Goal: Task Accomplishment & Management: Manage account settings

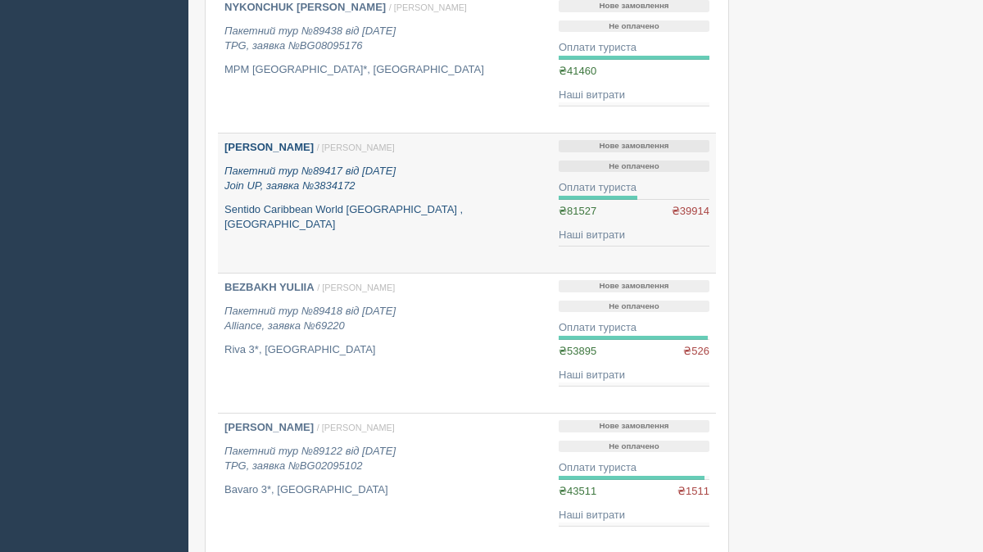
scroll to position [1119, 0]
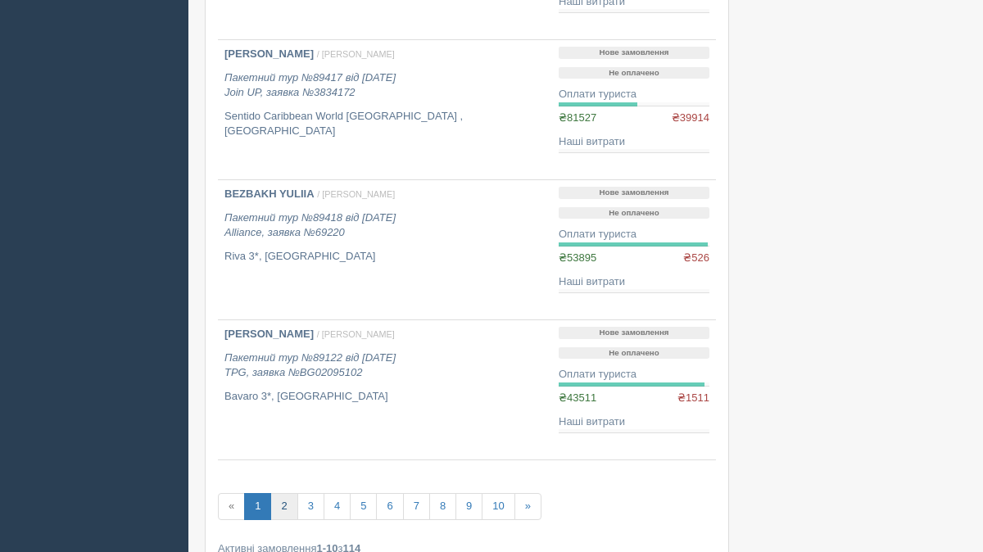
click at [283, 517] on link "2" at bounding box center [283, 506] width 27 height 27
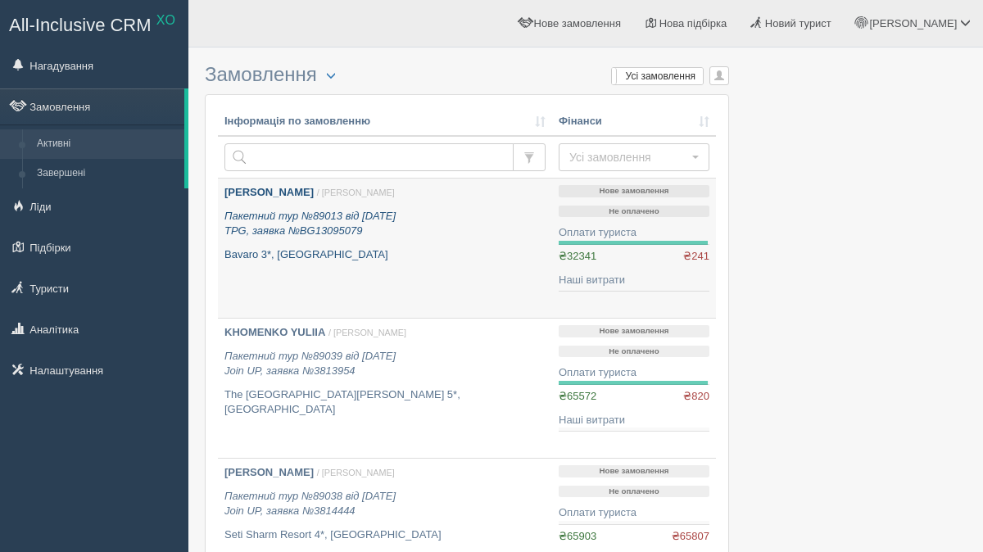
click at [321, 251] on p "Bavaro 3*, Болгарія" at bounding box center [384, 255] width 321 height 16
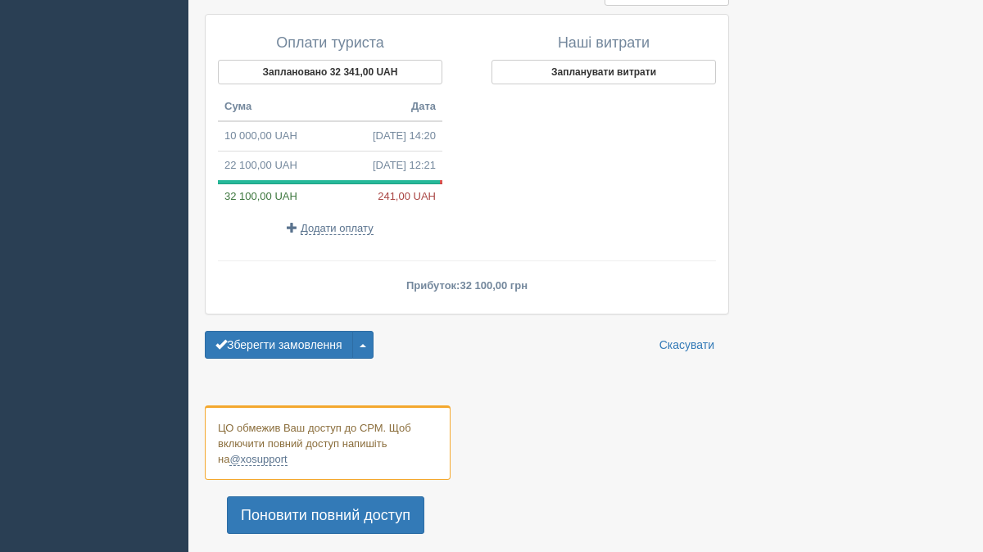
scroll to position [1823, 0]
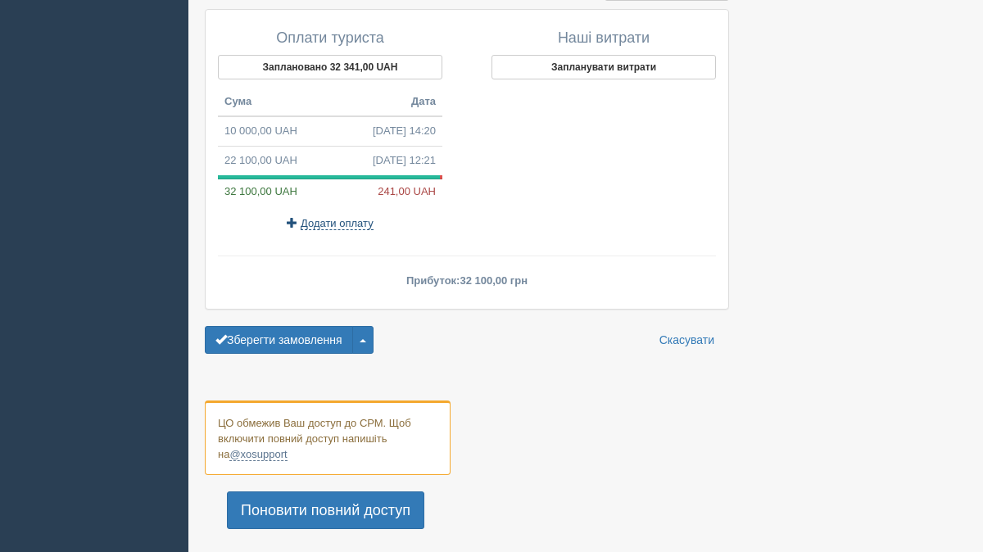
click at [356, 217] on span "Додати оплату" at bounding box center [337, 223] width 73 height 13
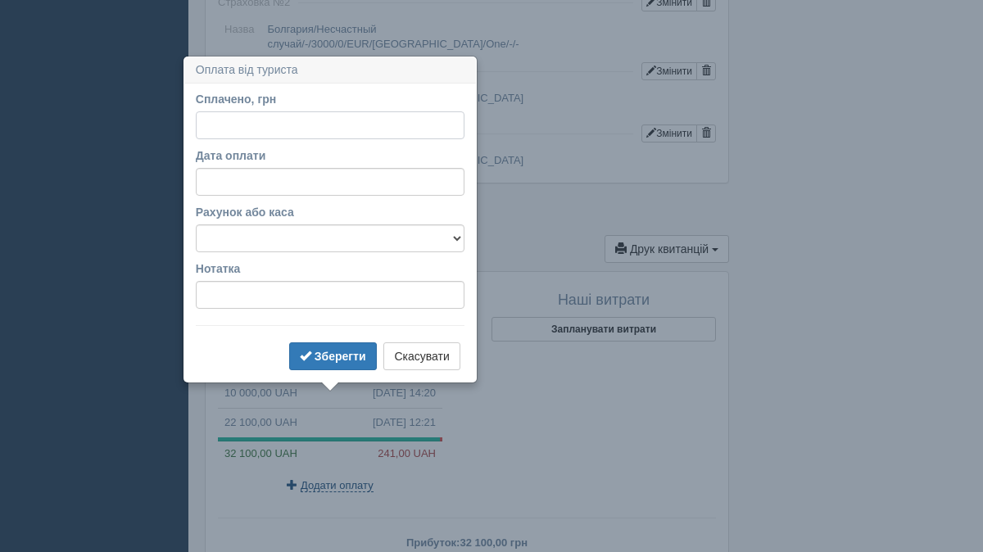
scroll to position [1616, 0]
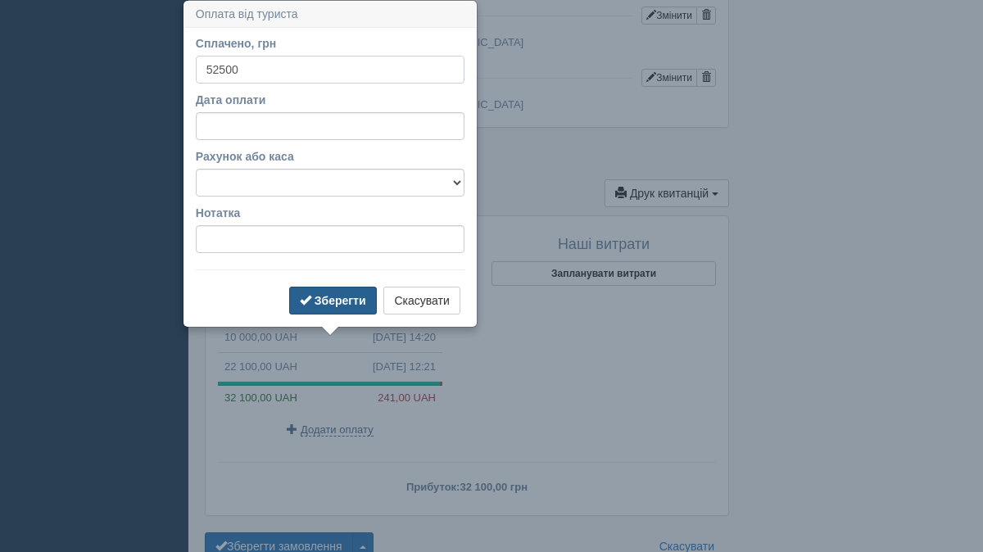
type input "52500"
click at [333, 311] on button "Зберегти" at bounding box center [333, 301] width 88 height 28
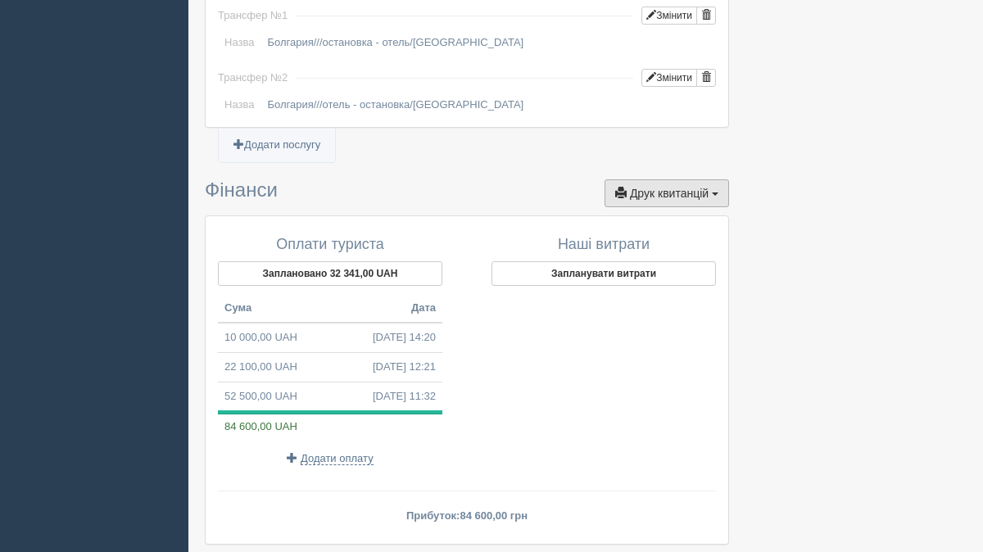
click at [664, 179] on button "Друк квитанцій Друк" at bounding box center [667, 193] width 125 height 28
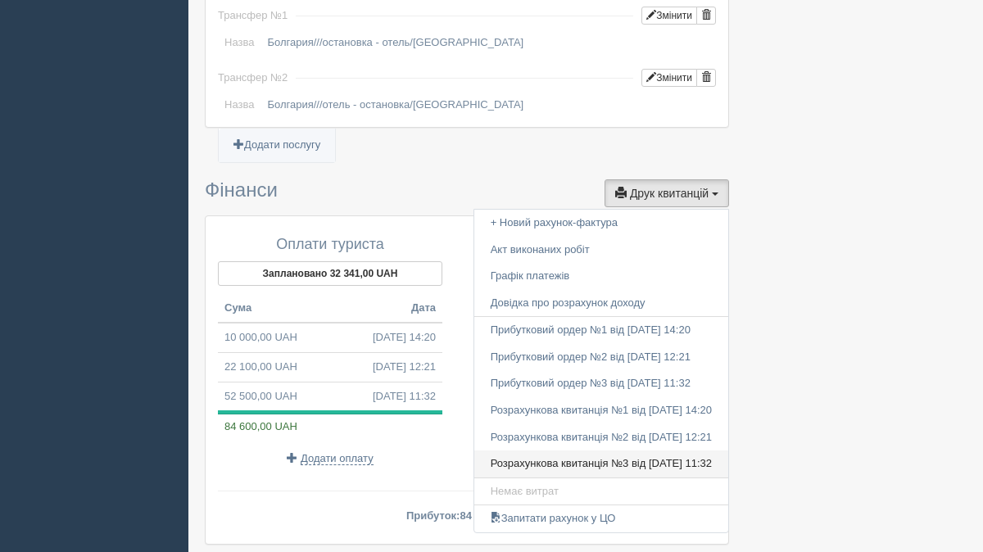
click at [553, 451] on link "Розрахункова квитанція №3 від 02.10.2025 11:32" at bounding box center [601, 464] width 254 height 27
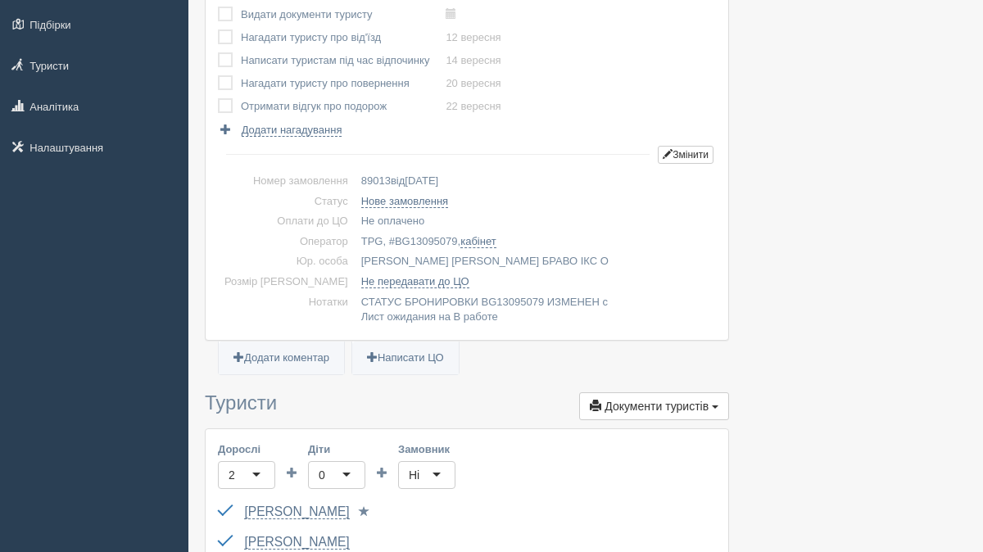
scroll to position [0, 0]
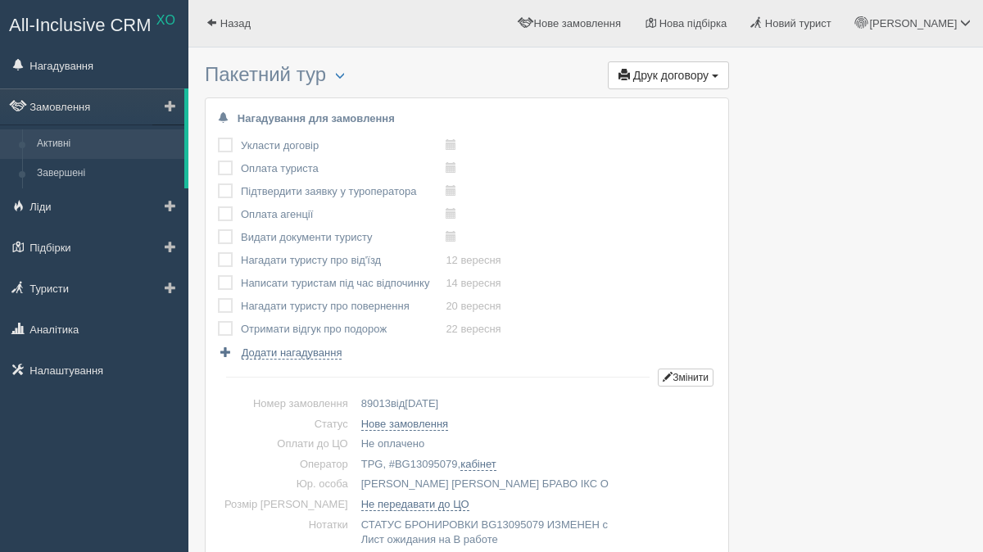
click at [88, 154] on link "Активні" at bounding box center [106, 143] width 155 height 29
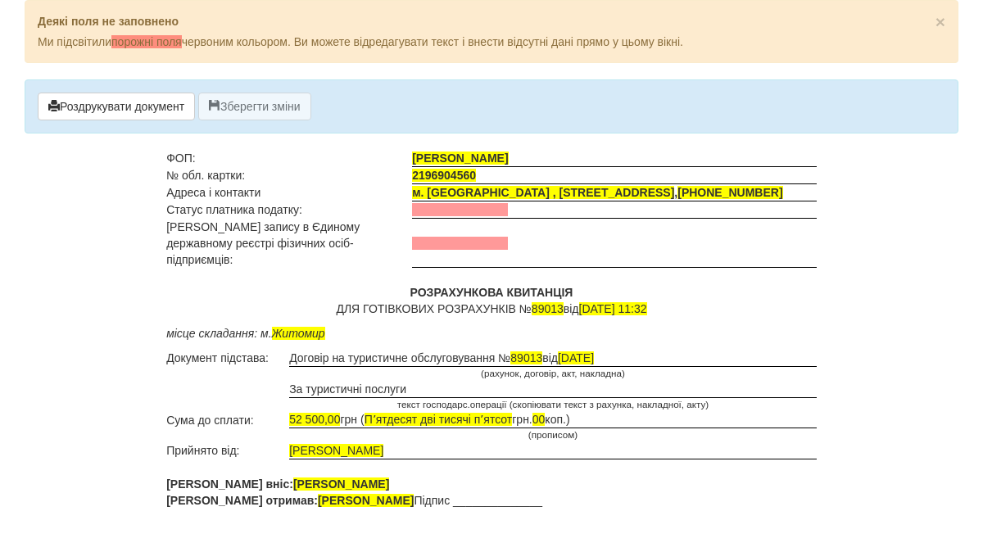
drag, startPoint x: 441, startPoint y: 424, endPoint x: 405, endPoint y: 424, distance: 36.0
click at [405, 428] on td "(прописом)" at bounding box center [553, 435] width 528 height 14
drag, startPoint x: 445, startPoint y: 435, endPoint x: 289, endPoint y: 430, distance: 155.7
click at [289, 442] on td "[PERSON_NAME]" at bounding box center [553, 450] width 528 height 17
click at [814, 122] on div "Роздрукувати документ Зберегти зміни" at bounding box center [492, 106] width 934 height 54
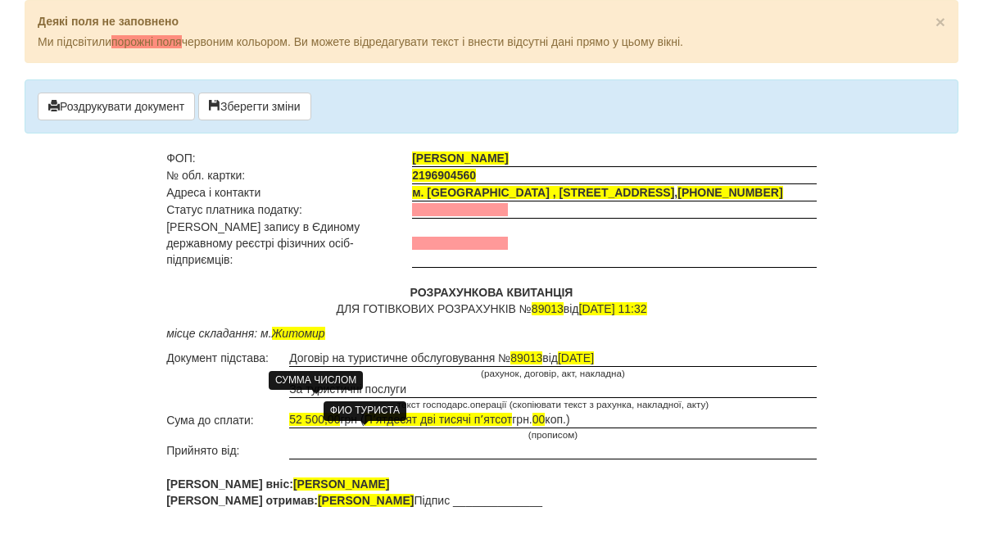
click at [314, 413] on span "52 500,00" at bounding box center [314, 419] width 51 height 13
click at [292, 413] on span "52 500,00" at bounding box center [314, 419] width 51 height 13
drag, startPoint x: 292, startPoint y: 405, endPoint x: 324, endPoint y: 404, distance: 32.8
click at [324, 404] on body "× Деякі поля не заповнено Ми підсвітили порожні поля червоним кольором. Ви може…" at bounding box center [491, 276] width 983 height 552
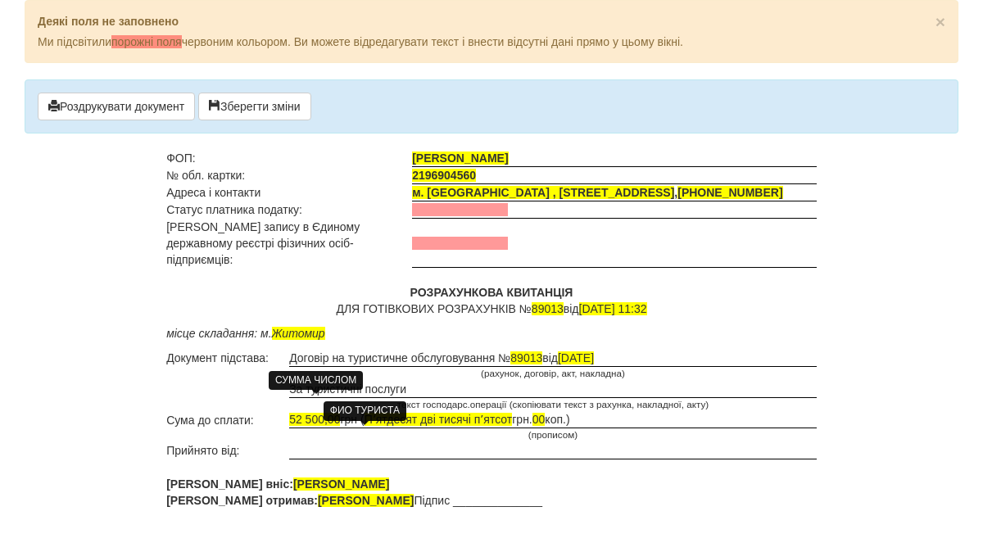
click at [324, 405] on div "ФИО ТУРИСТА" at bounding box center [365, 410] width 83 height 19
click at [302, 413] on span "52 500,00" at bounding box center [314, 419] width 51 height 13
drag, startPoint x: 342, startPoint y: 395, endPoint x: 289, endPoint y: 397, distance: 53.3
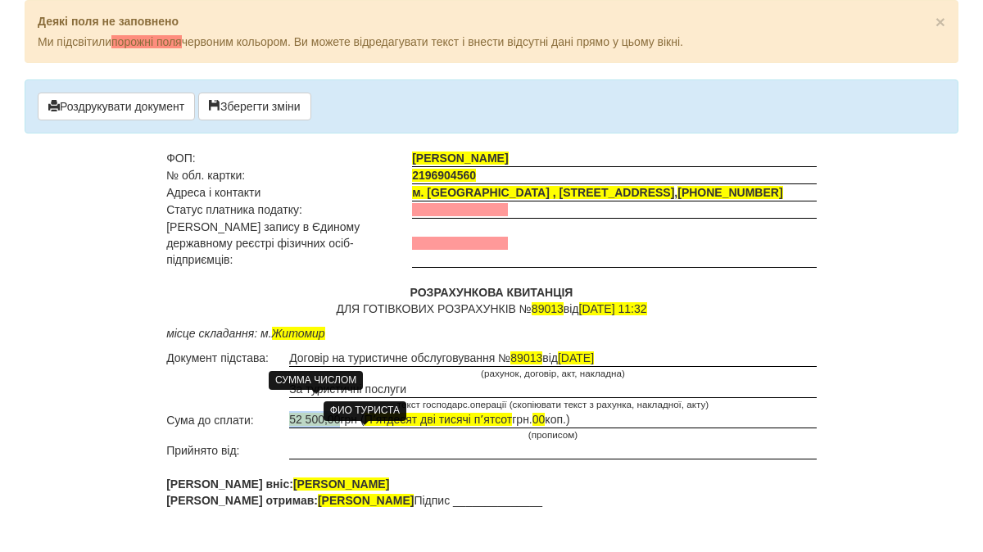
click at [289, 411] on td "52 500,00 грн ( Пʼятдесят дві тисячі пʼятсот грн. 00 коп.)" at bounding box center [553, 419] width 528 height 17
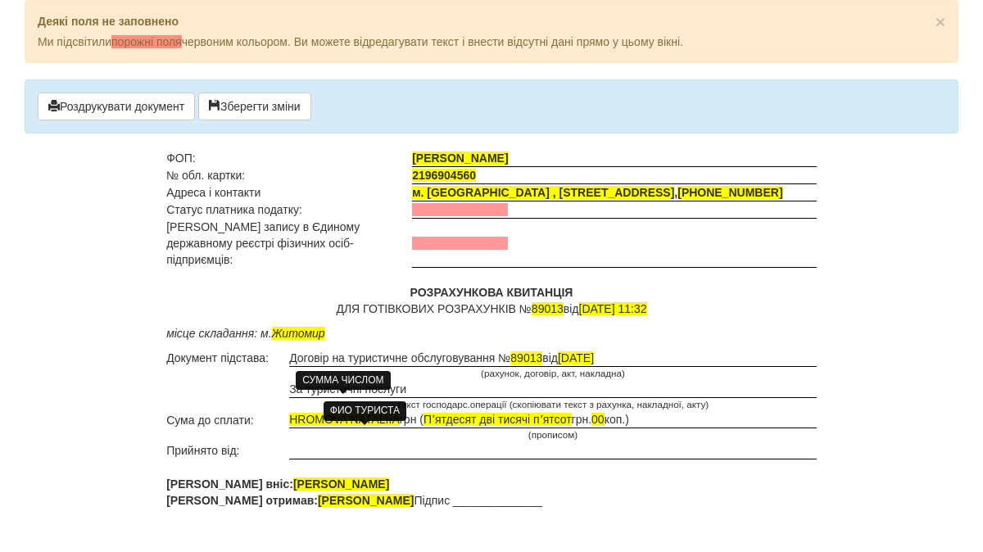
click at [316, 413] on span "HROMOVA NATALIIA" at bounding box center [344, 419] width 111 height 13
click at [405, 399] on div "ФИО ТУРИСТА" at bounding box center [365, 410] width 83 height 27
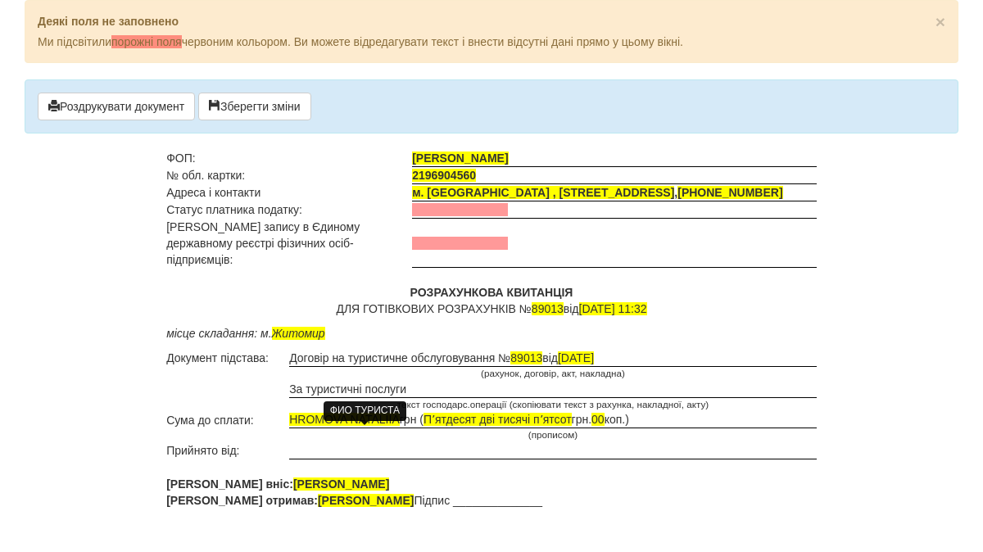
click at [396, 403] on div "ФИО ТУРИСТА" at bounding box center [365, 410] width 83 height 19
drag, startPoint x: 291, startPoint y: 401, endPoint x: 396, endPoint y: 401, distance: 105.7
click at [396, 401] on body "× Деякі поля не заповнено Ми підсвітили порожні поля червоним кольором. Ви може…" at bounding box center [491, 276] width 983 height 552
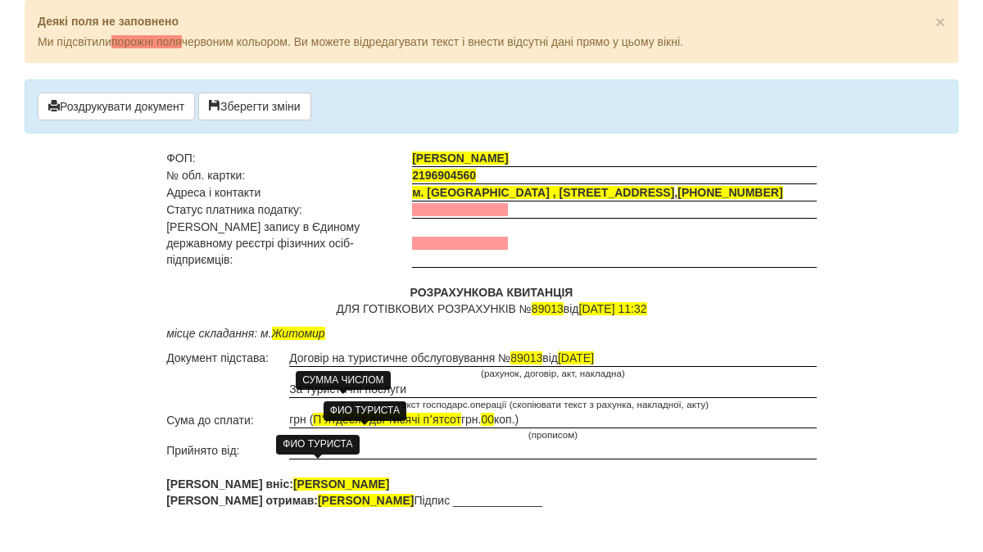
drag, startPoint x: 241, startPoint y: 466, endPoint x: 395, endPoint y: 464, distance: 154.0
click at [389, 478] on span "DOBRYNCHUK MARHARYTA" at bounding box center [341, 484] width 96 height 13
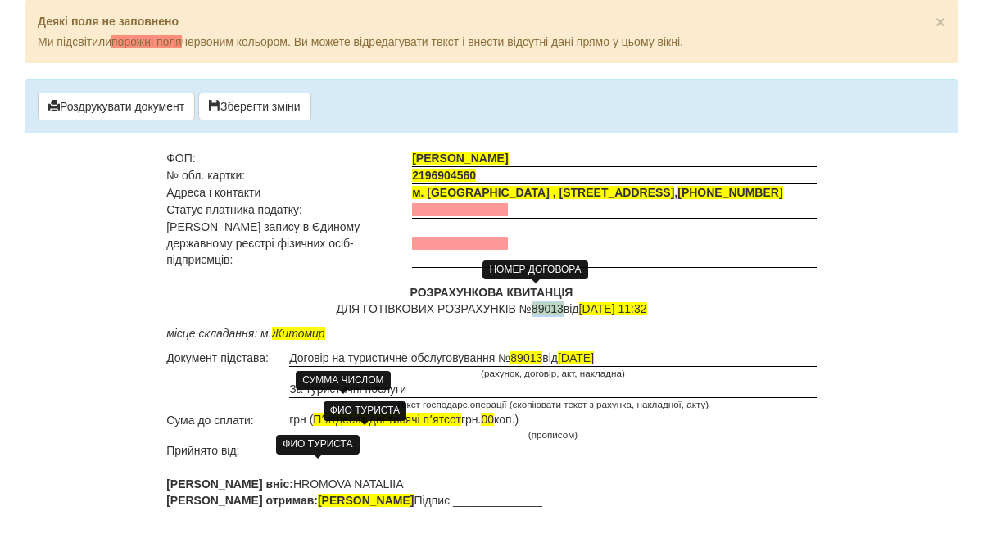
drag, startPoint x: 550, startPoint y: 290, endPoint x: 522, endPoint y: 292, distance: 28.8
click at [532, 302] on span "89013" at bounding box center [548, 308] width 32 height 13
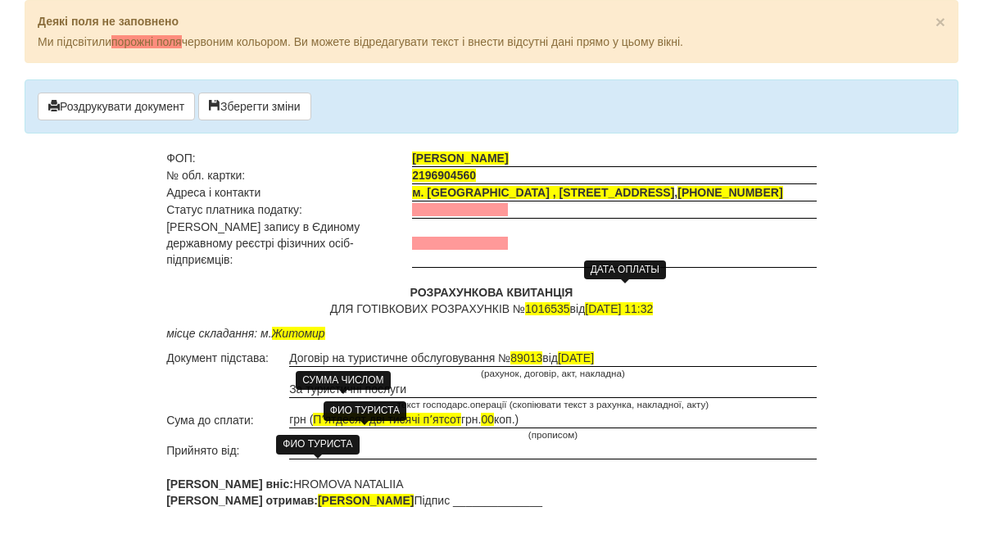
click at [592, 302] on span "02.10.2025 11:32" at bounding box center [619, 308] width 68 height 13
click at [288, 411] on td "Сума до сплати:" at bounding box center [227, 419] width 123 height 17
click at [292, 411] on td "грн ( Пʼятдесят дві тисячі пʼятсот грн. 00 коп.)" at bounding box center [553, 419] width 528 height 17
click at [434, 413] on span "Пʼятдесят дві тисячі пʼятсот" at bounding box center [422, 419] width 148 height 13
drag, startPoint x: 409, startPoint y: 402, endPoint x: 360, endPoint y: 404, distance: 49.2
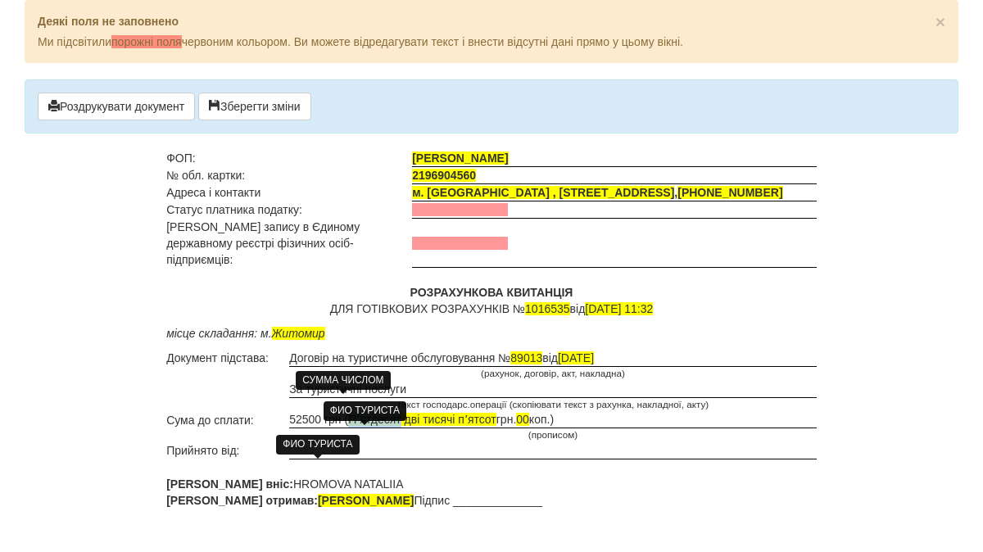
click at [360, 404] on body "× Деякі поля не заповнено Ми підсвітили порожні поля червоним кольором. Ви може…" at bounding box center [491, 276] width 983 height 552
click at [451, 442] on td at bounding box center [553, 450] width 528 height 17
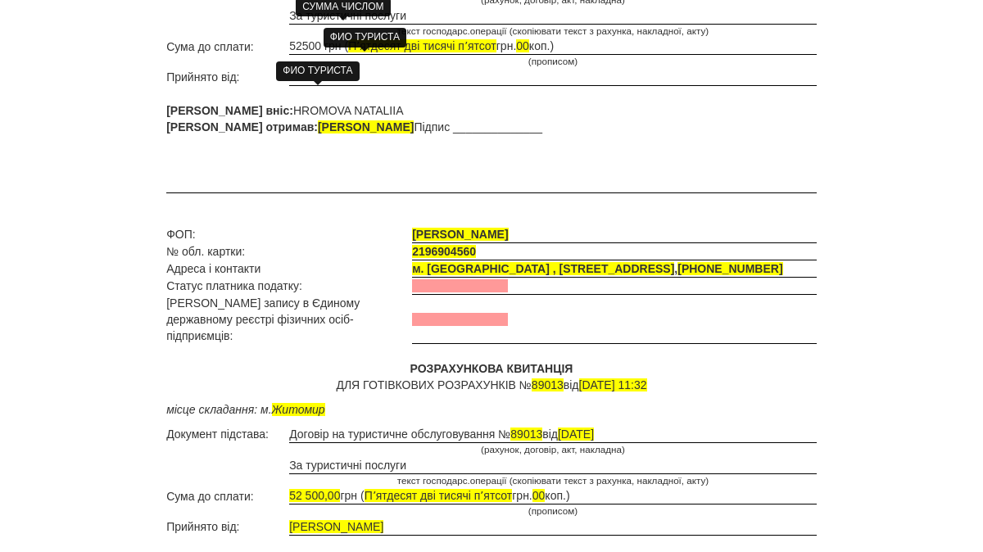
scroll to position [382, 0]
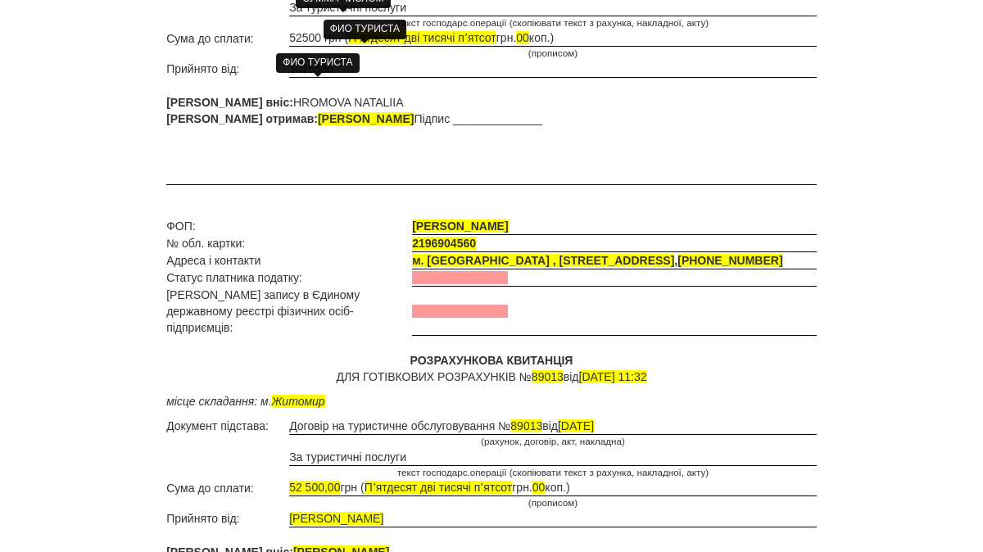
drag, startPoint x: 338, startPoint y: 52, endPoint x: 319, endPoint y: 51, distance: 18.9
click at [319, 51] on div "ФИО ТУРИСТА" at bounding box center [317, 62] width 83 height 27
click at [328, 61] on td "1016535" at bounding box center [553, 69] width 528 height 17
click at [336, 49] on div "ФИО ТУРИСТА" at bounding box center [317, 62] width 83 height 27
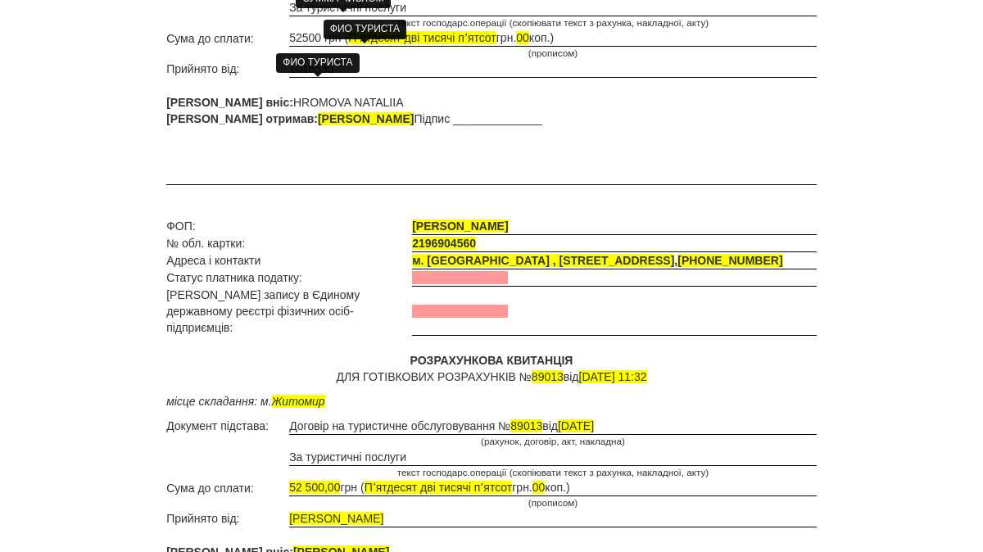
click at [329, 49] on div "ФИО ТУРИСТА" at bounding box center [317, 62] width 83 height 27
click at [337, 52] on div "ФИО ТУРИСТА" at bounding box center [317, 62] width 83 height 27
click at [314, 50] on div "ФИО ТУРИСТА" at bounding box center [317, 62] width 83 height 27
click at [309, 61] on td "1016535" at bounding box center [553, 69] width 528 height 17
drag, startPoint x: 242, startPoint y: 86, endPoint x: 346, endPoint y: 90, distance: 104.1
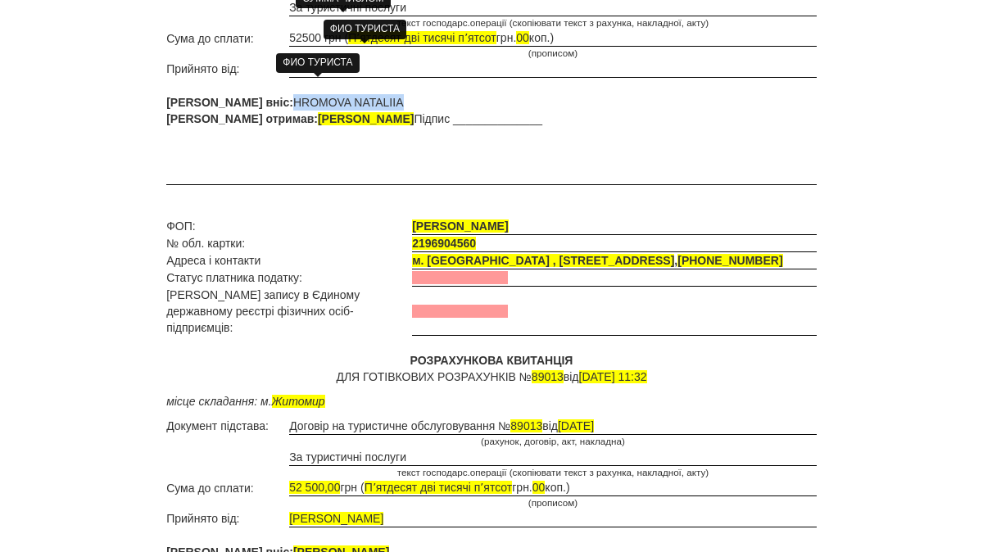
click at [346, 94] on p "Кошти вніс: HROMOVA NATALIIA Кошти отримав: ФОП Сніцар Ірина Олександрівна Підп…" at bounding box center [491, 110] width 650 height 33
copy p "HROMOVA NATALIIA"
click at [292, 61] on td at bounding box center [553, 69] width 528 height 17
drag, startPoint x: 439, startPoint y: 482, endPoint x: 293, endPoint y: 484, distance: 145.8
click at [293, 512] on span "DOBRYNCHUK MARHARYTA" at bounding box center [336, 518] width 94 height 13
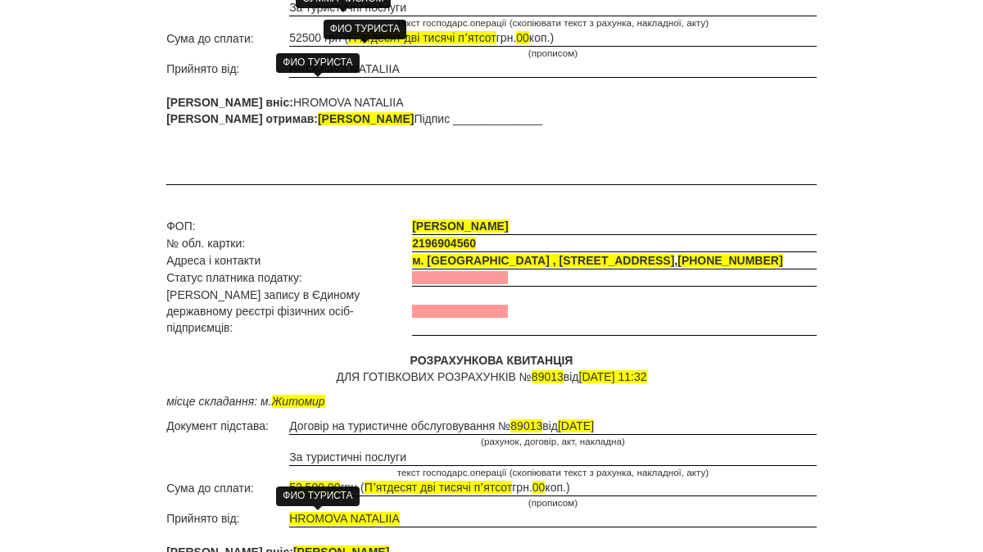
drag, startPoint x: 395, startPoint y: 518, endPoint x: 242, endPoint y: 513, distance: 153.3
click at [293, 546] on span "DOBRYNCHUK MARHARYTA" at bounding box center [341, 552] width 96 height 13
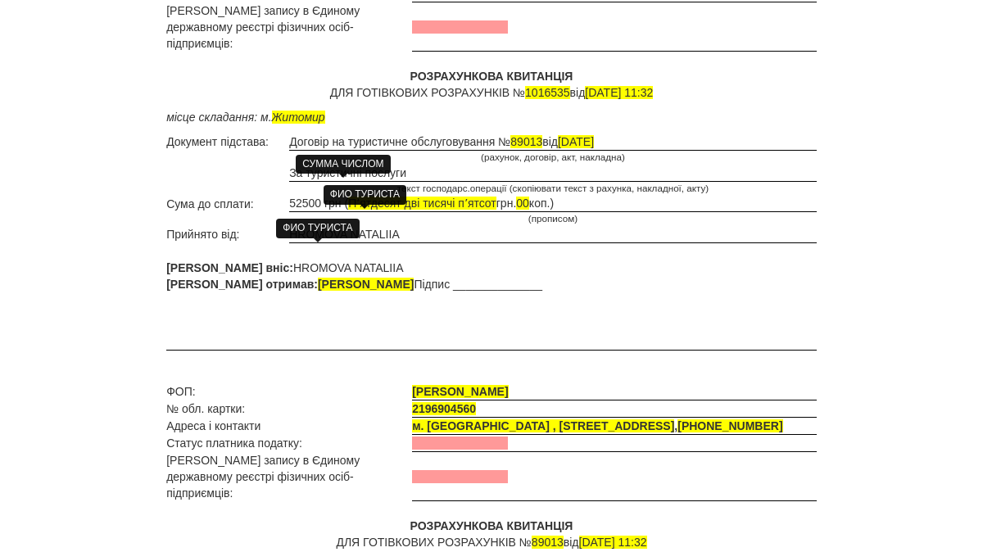
scroll to position [173, 0]
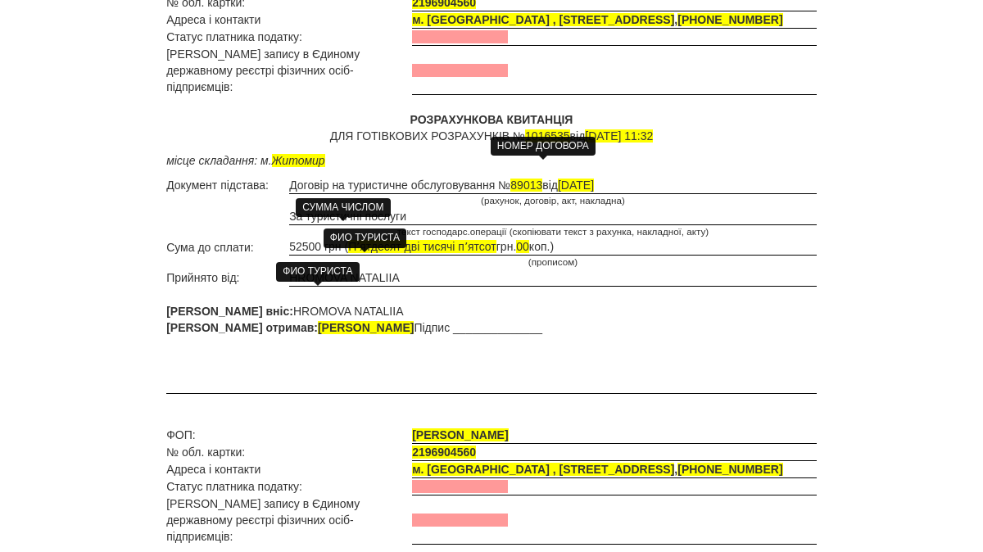
click at [542, 179] on span "89013" at bounding box center [526, 185] width 32 height 13
drag, startPoint x: 557, startPoint y: 118, endPoint x: 516, endPoint y: 118, distance: 41.0
click at [525, 129] on span "1016535" at bounding box center [547, 135] width 45 height 13
drag, startPoint x: 513, startPoint y: 117, endPoint x: 559, endPoint y: 116, distance: 46.7
click at [559, 116] on p "РОЗРАХУНКОВА КВИТАНЦІЯ ДЛЯ ГОТІВКОВИХ РОЗРАХУНКІВ № 1016535 від 02.10.2025 11:32" at bounding box center [491, 127] width 650 height 33
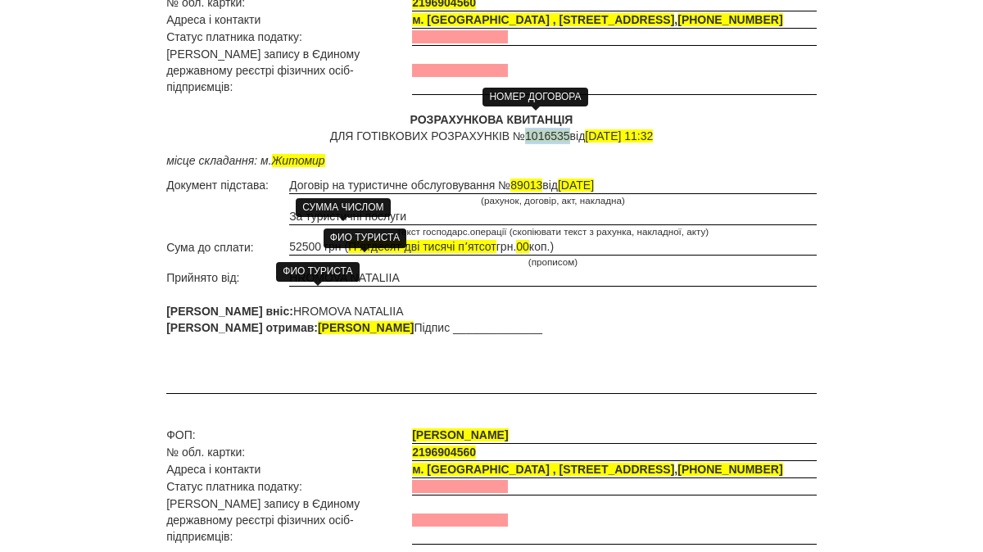
copy span "1016535"
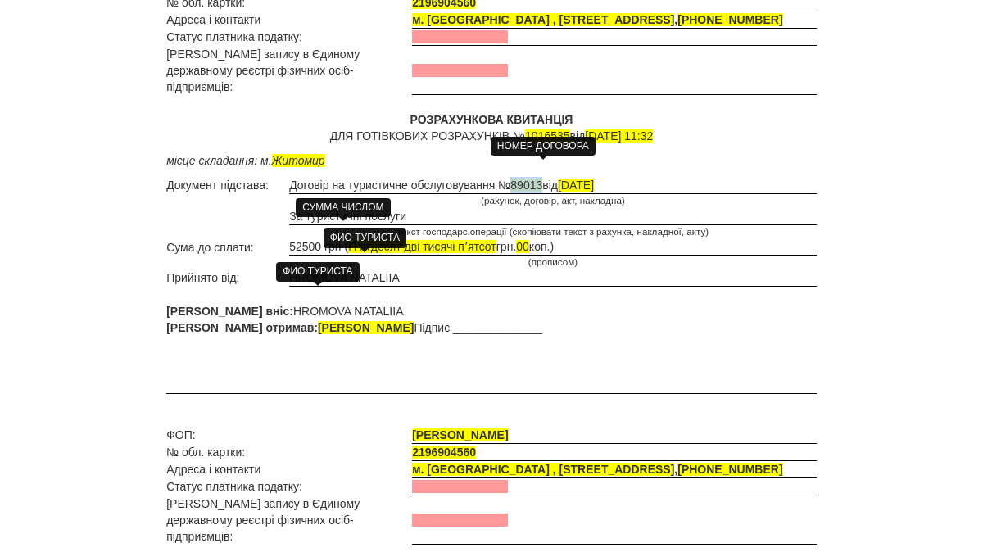
drag, startPoint x: 559, startPoint y: 170, endPoint x: 530, endPoint y: 168, distance: 29.6
click at [530, 177] on td "Договір на туристичне обслуговування № 89013 від 17.08.2025" at bounding box center [553, 185] width 528 height 17
click at [607, 179] on span "17.08.2025" at bounding box center [589, 185] width 36 height 13
click at [606, 179] on span "17.08.2025" at bounding box center [589, 185] width 36 height 13
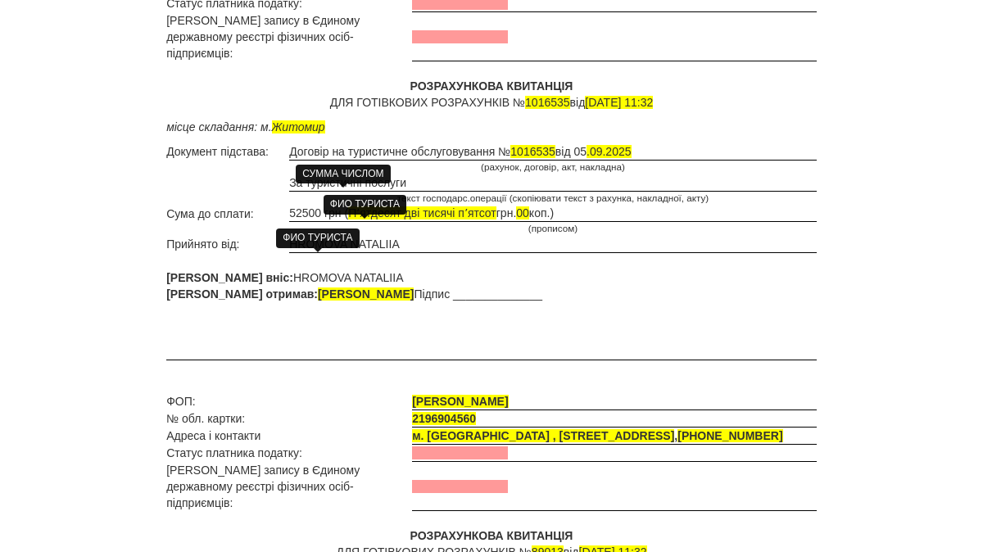
scroll to position [214, 0]
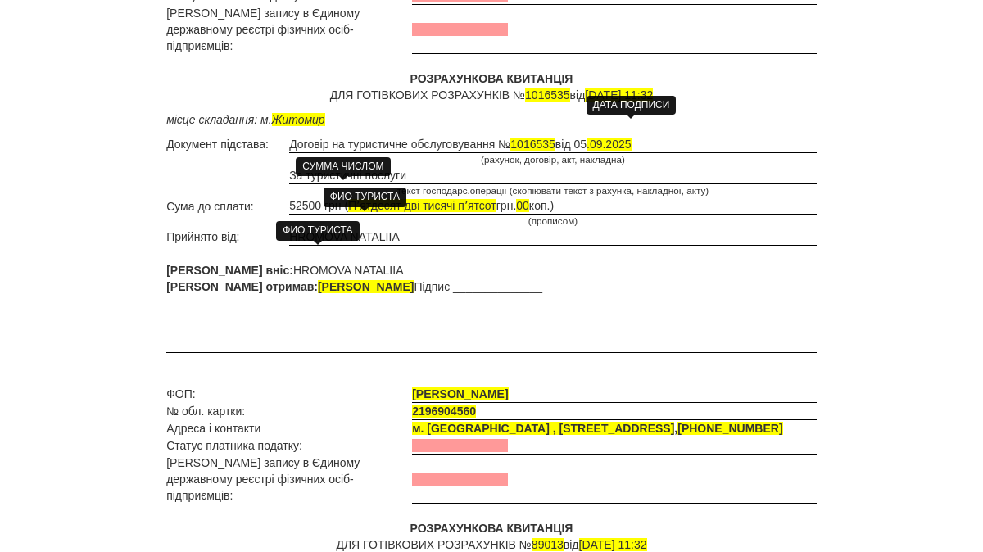
click at [608, 138] on span ".09.2025" at bounding box center [609, 144] width 45 height 13
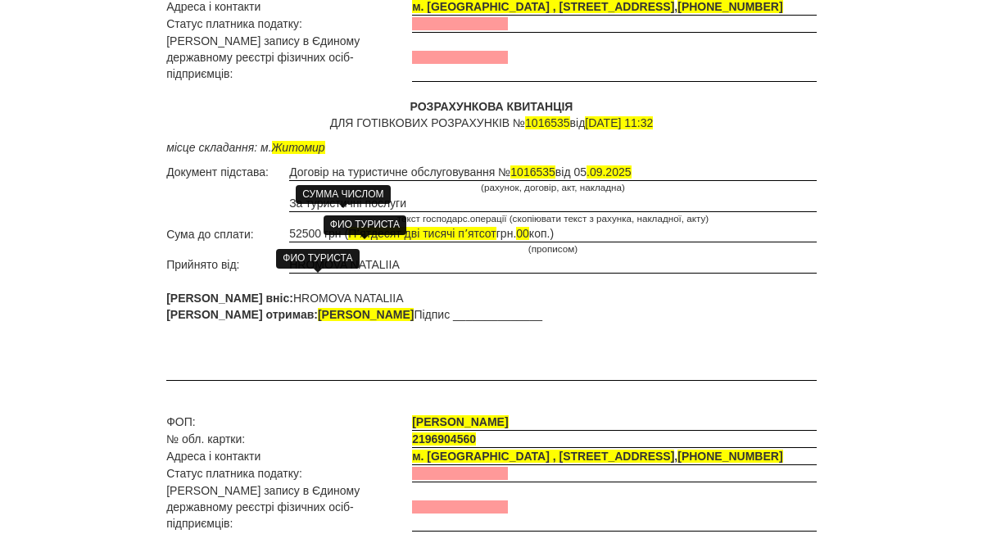
scroll to position [72, 0]
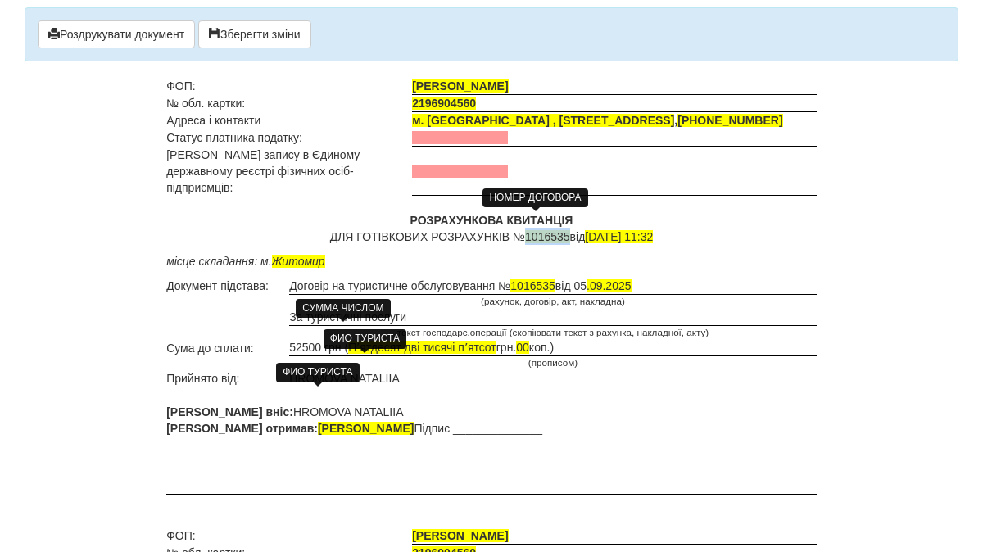
drag, startPoint x: 557, startPoint y: 220, endPoint x: 515, endPoint y: 219, distance: 41.8
click at [525, 230] on span "1016535" at bounding box center [547, 236] width 45 height 13
copy span "1016535"
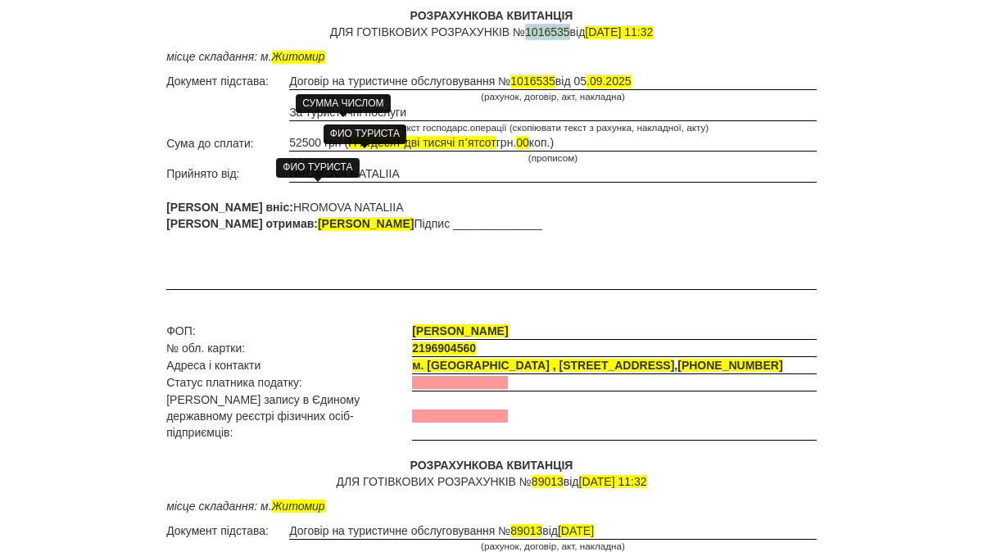
scroll to position [295, 0]
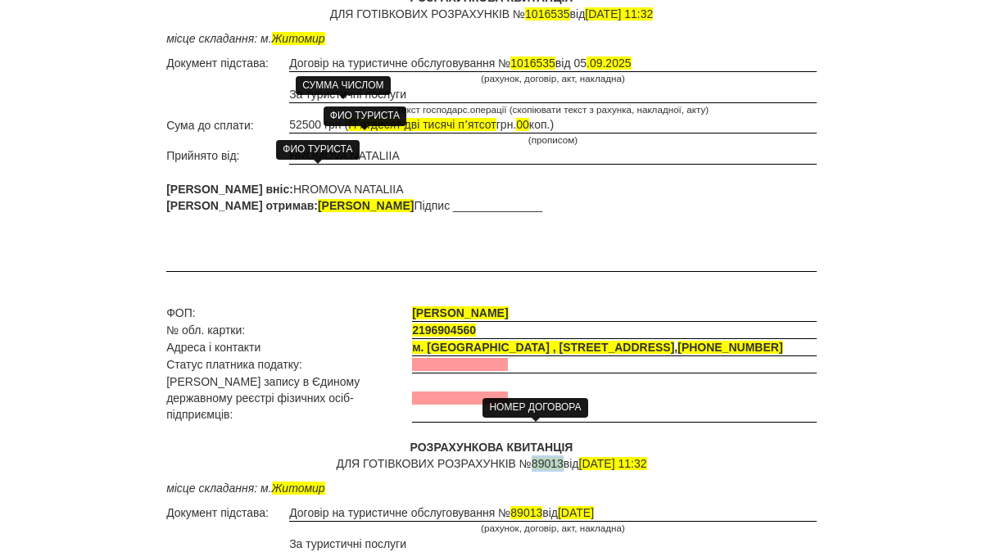
drag, startPoint x: 551, startPoint y: 432, endPoint x: 520, endPoint y: 431, distance: 31.1
click at [532, 457] on span "89013" at bounding box center [548, 463] width 32 height 13
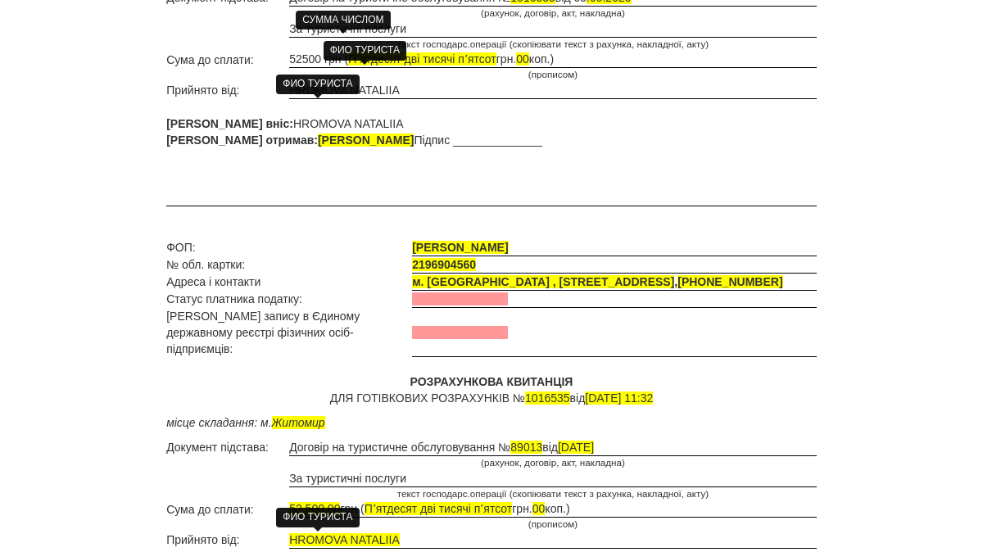
scroll to position [382, 0]
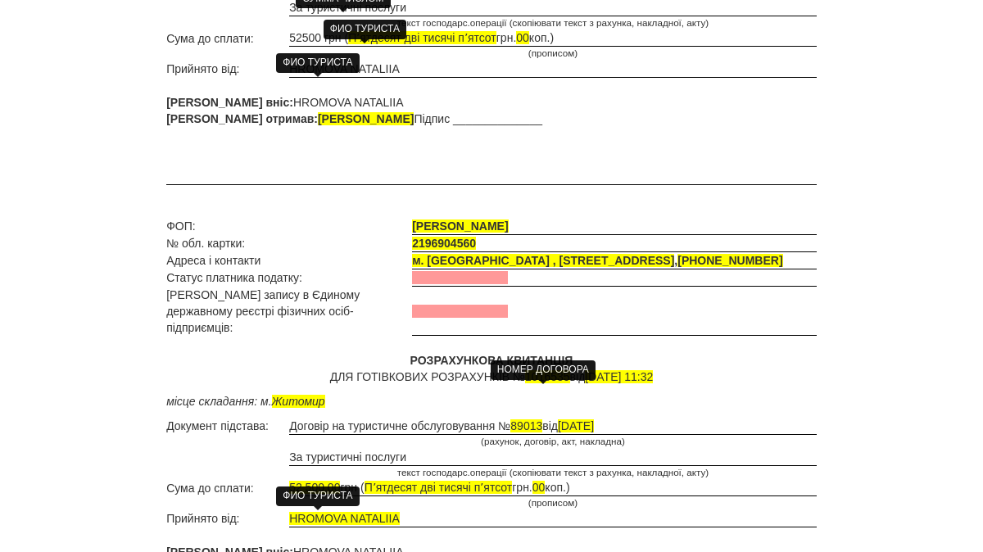
click at [542, 419] on span "89013" at bounding box center [526, 425] width 32 height 13
drag, startPoint x: 558, startPoint y: 392, endPoint x: 528, endPoint y: 394, distance: 29.6
click at [528, 419] on span "89013" at bounding box center [526, 425] width 32 height 13
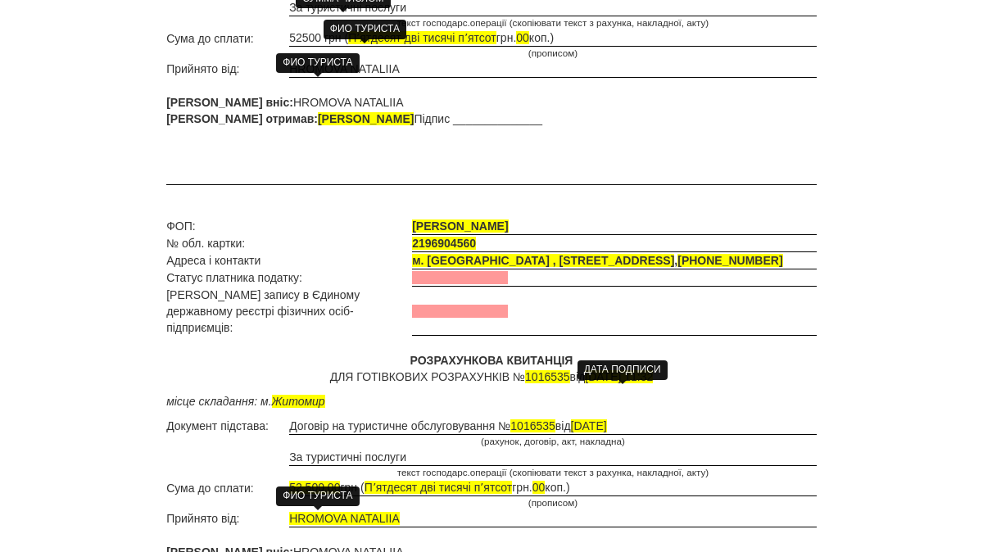
click at [605, 419] on span "17.08.2025" at bounding box center [589, 425] width 36 height 13
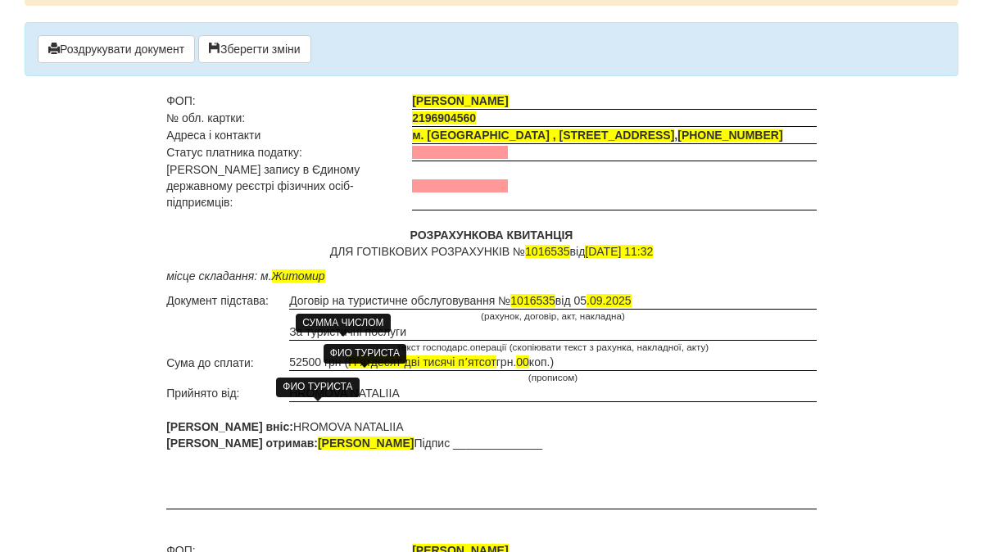
scroll to position [0, 0]
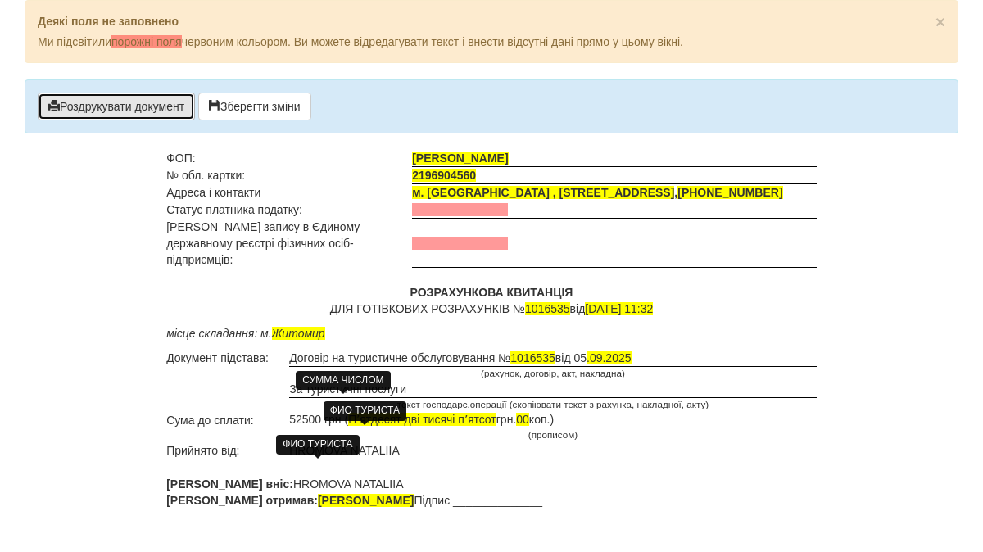
click at [133, 107] on button "Роздрукувати документ" at bounding box center [116, 107] width 157 height 28
